Goal: Task Accomplishment & Management: Use online tool/utility

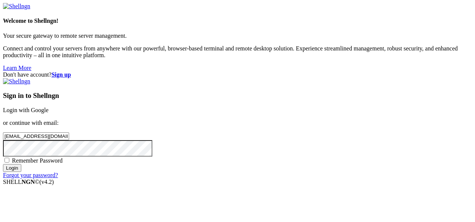
type input "[EMAIL_ADDRESS][DOMAIN_NAME]"
click at [3, 164] on input "Login" at bounding box center [12, 168] width 18 height 8
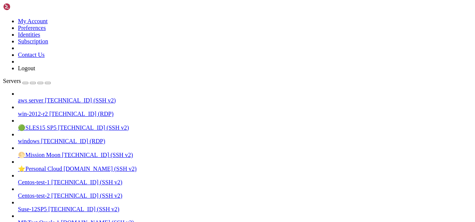
click at [43, 97] on span "aws server" at bounding box center [30, 100] width 25 height 6
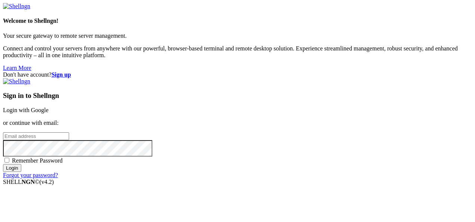
click at [69, 132] on input "email" at bounding box center [36, 136] width 66 height 8
paste input "[EMAIL_ADDRESS][DOMAIN_NAME]"
type input "[EMAIL_ADDRESS][DOMAIN_NAME]"
click at [21, 172] on input "Login" at bounding box center [12, 168] width 18 height 8
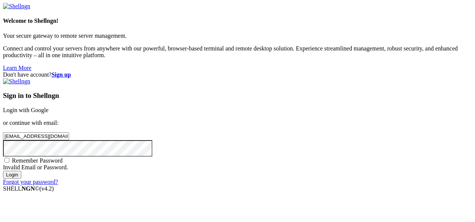
click at [21, 178] on input "Login" at bounding box center [12, 175] width 18 height 8
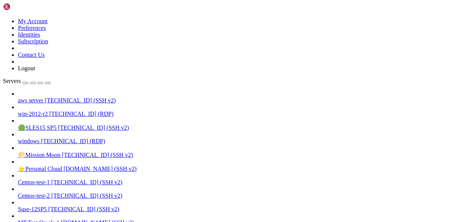
click at [43, 97] on span "aws server" at bounding box center [30, 100] width 25 height 6
